Goal: Task Accomplishment & Management: Use online tool/utility

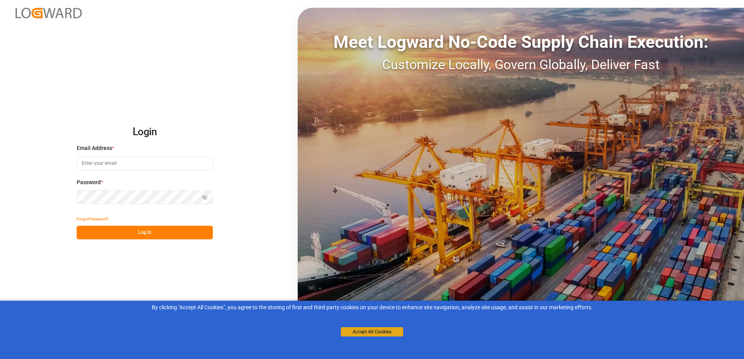
type input "[PERSON_NAME][EMAIL_ADDRESS][PERSON_NAME][DOMAIN_NAME]"
click at [390, 334] on button "Accept All Cookies" at bounding box center [372, 331] width 62 height 9
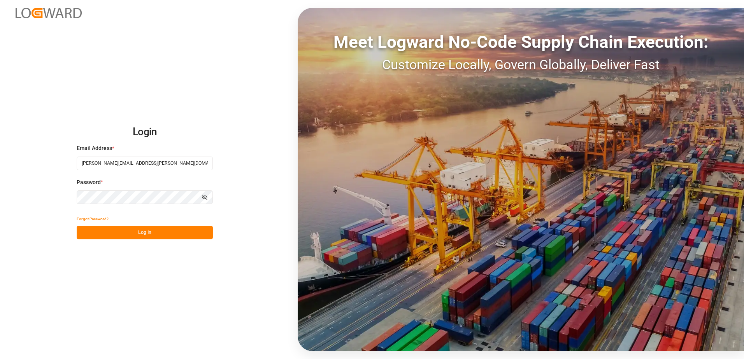
click at [205, 235] on button "Log In" at bounding box center [145, 233] width 136 height 14
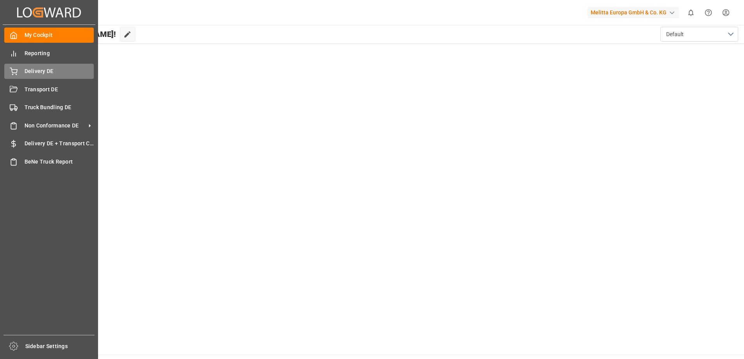
click at [17, 67] on div "Delivery DE Delivery DE" at bounding box center [48, 71] width 89 height 15
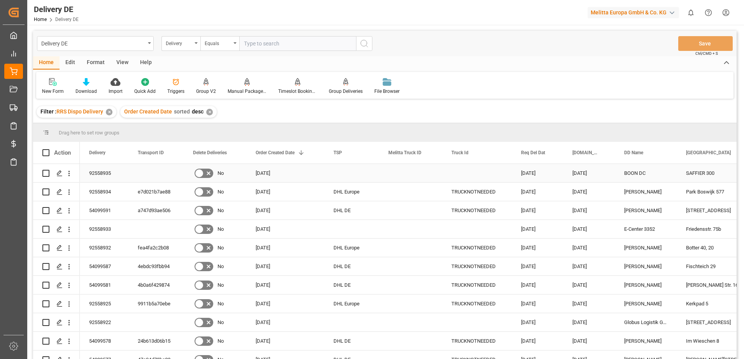
click at [48, 175] on input "Press Space to toggle row selection (unchecked)" at bounding box center [45, 173] width 7 height 7
checkbox input "true"
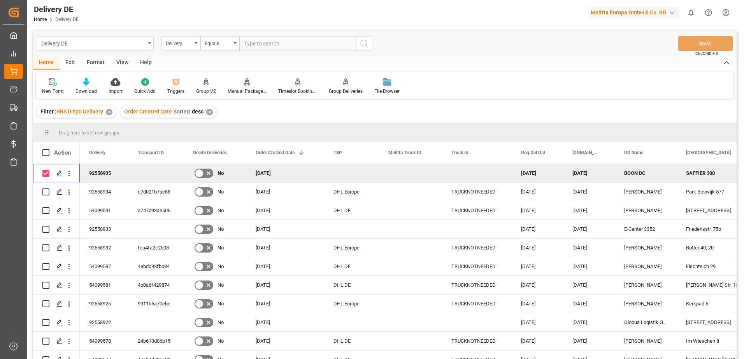
click at [248, 91] on div "Manual Package TypeDetermination" at bounding box center [247, 91] width 39 height 7
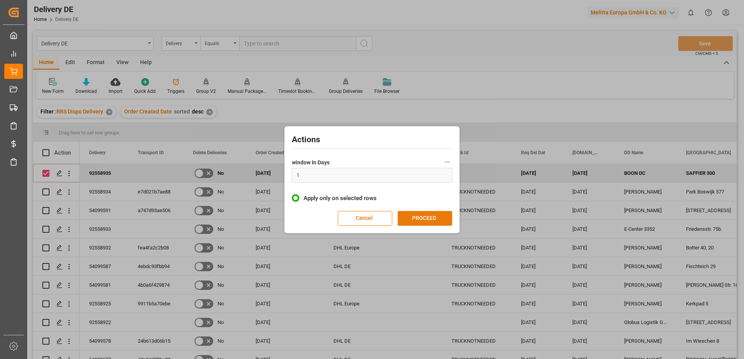
click at [427, 216] on button "PROCEED" at bounding box center [424, 218] width 54 height 15
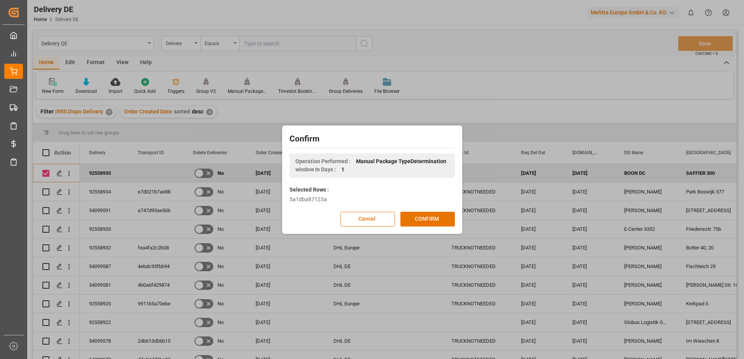
click at [427, 216] on button "CONFIRM" at bounding box center [427, 219] width 54 height 15
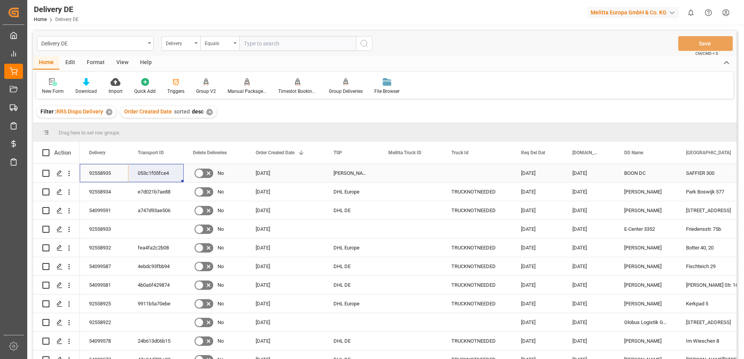
drag, startPoint x: 89, startPoint y: 172, endPoint x: 147, endPoint y: 175, distance: 58.5
click at [723, 12] on html "Created by potrace 1.15, written by [PERSON_NAME] [DATE]-[DATE] Created by potr…" at bounding box center [372, 179] width 744 height 359
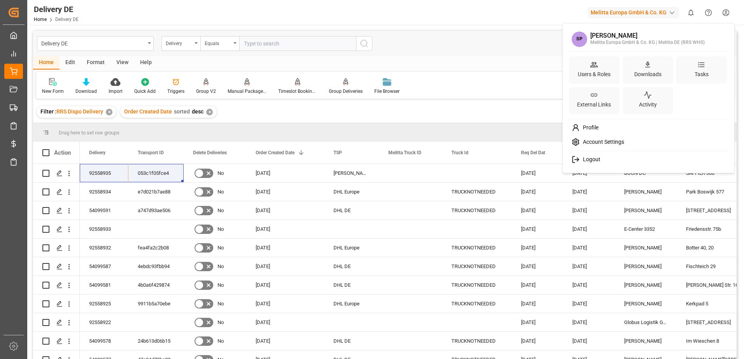
click at [586, 157] on span "Logout" at bounding box center [589, 159] width 21 height 7
